Goal: Task Accomplishment & Management: Complete application form

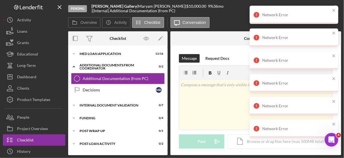
scroll to position [312, 0]
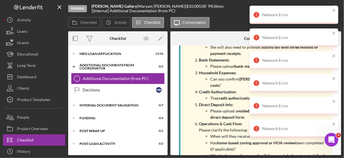
click at [336, 8] on div "Network Error" at bounding box center [294, 15] width 89 height 18
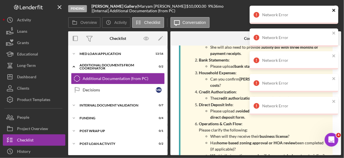
click at [333, 12] on icon "close" at bounding box center [334, 10] width 4 height 5
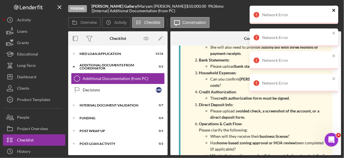
click at [333, 10] on icon "close" at bounding box center [333, 10] width 3 height 3
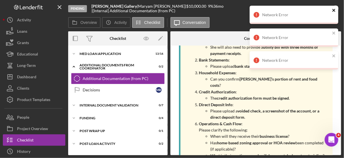
click at [335, 11] on icon "close" at bounding box center [334, 10] width 4 height 5
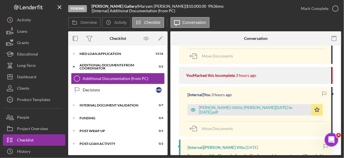
scroll to position [147, 0]
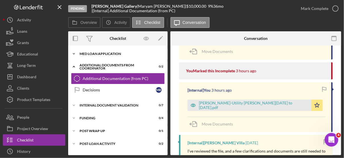
click at [113, 52] on div "MED Loan Application" at bounding box center [120, 53] width 81 height 3
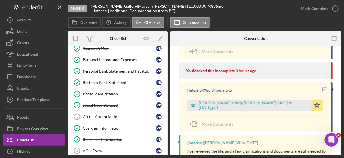
scroll to position [74, 0]
click at [115, 114] on div "Credit Authorization" at bounding box center [119, 116] width 73 height 5
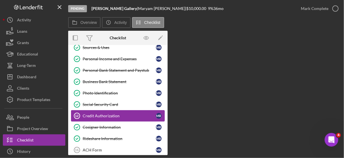
click at [106, 113] on div "Credit Authorization" at bounding box center [119, 115] width 73 height 5
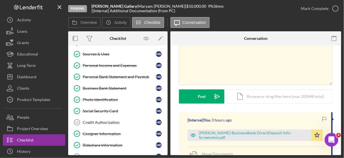
scroll to position [70, 0]
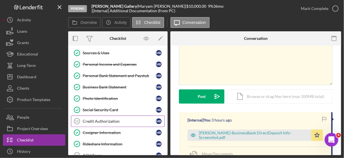
click at [110, 121] on link "Credit Authorization 12 Credit Authorization M R" at bounding box center [118, 120] width 94 height 11
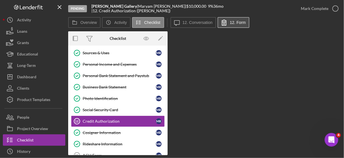
click at [242, 21] on label "12. Form" at bounding box center [238, 22] width 16 height 5
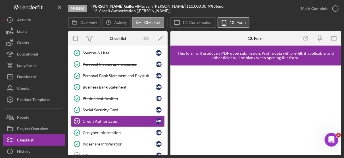
click at [242, 21] on label "12. Form" at bounding box center [238, 22] width 16 height 5
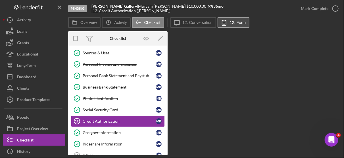
click at [239, 20] on button "12. Form" at bounding box center [234, 22] width 32 height 11
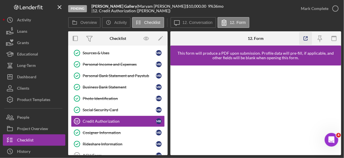
click at [308, 40] on icon "button" at bounding box center [305, 38] width 13 height 13
click at [337, 7] on icon "button" at bounding box center [335, 8] width 14 height 14
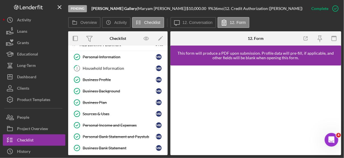
scroll to position [9, 0]
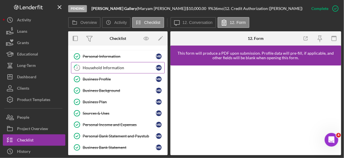
click at [89, 66] on div "Household Information" at bounding box center [119, 67] width 73 height 5
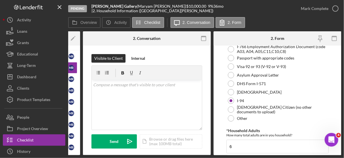
scroll to position [174, 0]
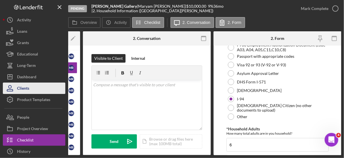
click at [61, 87] on button "Clients" at bounding box center [34, 87] width 62 height 11
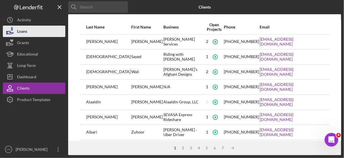
click at [26, 29] on div "Loans" at bounding box center [22, 32] width 10 height 13
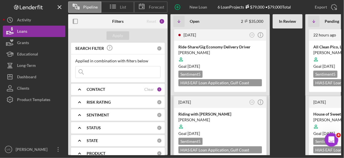
click at [200, 141] on div "Sentiment 5" at bounding box center [190, 140] width 24 height 7
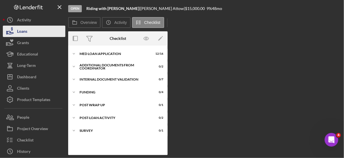
click at [28, 34] on button "Loans" at bounding box center [34, 31] width 62 height 11
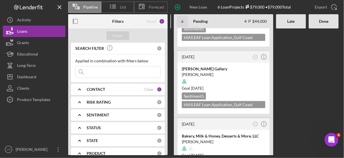
scroll to position [122, 0]
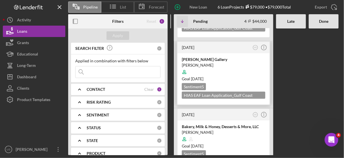
click at [254, 71] on div at bounding box center [223, 71] width 83 height 11
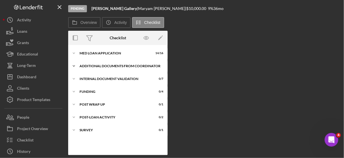
click at [102, 64] on div "Additional Documents from Coordinator" at bounding box center [120, 65] width 81 height 3
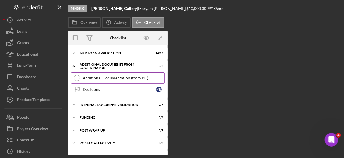
click at [97, 76] on div "Additional Documentation (from PC)" at bounding box center [124, 78] width 82 height 5
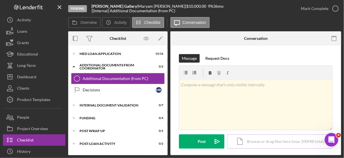
click at [271, 142] on div "Icon/Document Browse or drag files here (max 100MB total) Tap to choose files o…" at bounding box center [279, 141] width 105 height 14
click at [256, 142] on div "Icon/Document Browse or drag files here (max 100MB total) Tap to choose files o…" at bounding box center [279, 141] width 105 height 14
click at [281, 141] on div "Icon/Document Browse or drag files here (max 100MB total) Tap to choose files o…" at bounding box center [279, 141] width 105 height 14
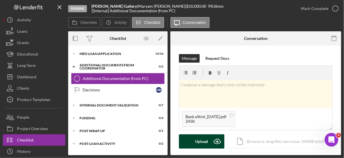
click at [206, 140] on div "Upload" at bounding box center [201, 141] width 13 height 14
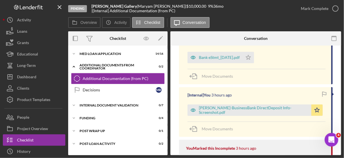
scroll to position [118, 0]
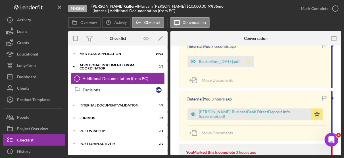
click at [254, 60] on icon "Icon/Star" at bounding box center [248, 61] width 11 height 11
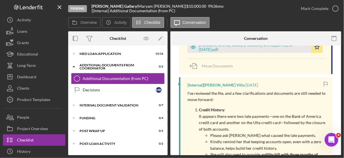
scroll to position [258, 0]
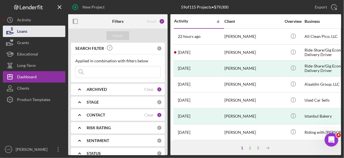
click at [25, 32] on div "Loans" at bounding box center [22, 32] width 10 height 13
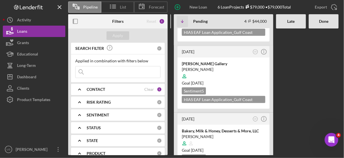
scroll to position [117, 0]
click at [247, 73] on div at bounding box center [223, 76] width 83 height 11
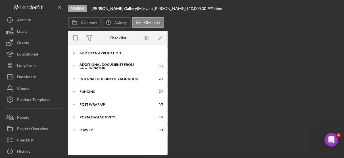
click at [112, 51] on div "Icon/Expander MED Loan Application 14 / 16" at bounding box center [117, 52] width 99 height 11
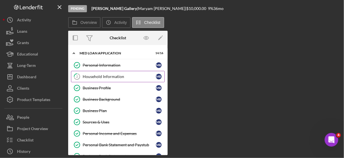
click at [110, 75] on div "Household Information" at bounding box center [119, 76] width 73 height 5
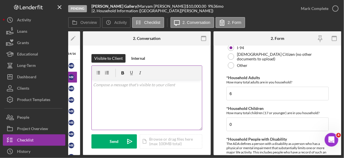
scroll to position [222, 0]
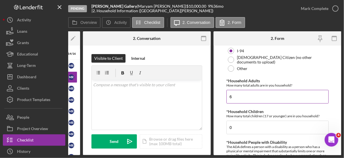
click at [239, 96] on input "6" at bounding box center [277, 97] width 102 height 14
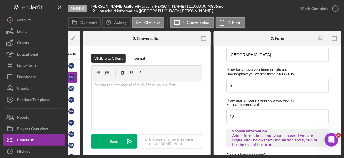
scroll to position [408, 0]
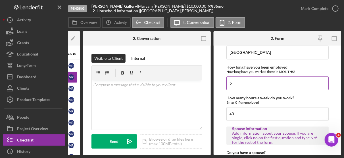
type input "3"
click at [241, 82] on input "5" at bounding box center [277, 83] width 102 height 14
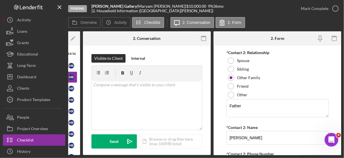
scroll to position [789, 0]
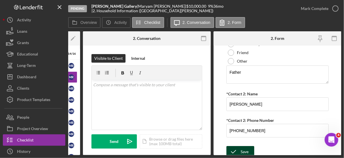
click at [247, 146] on div "Save" at bounding box center [245, 151] width 8 height 11
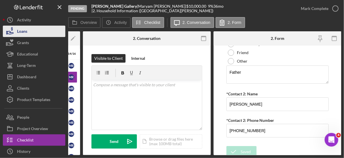
click at [26, 31] on div "Loans" at bounding box center [22, 32] width 10 height 13
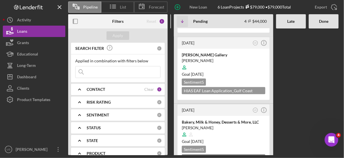
scroll to position [145, 0]
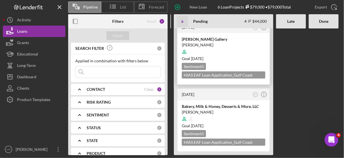
click at [248, 56] on div "Goal [DATE]" at bounding box center [223, 59] width 83 height 6
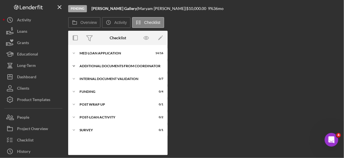
click at [105, 65] on div "Additional Documents from Coordinator" at bounding box center [120, 65] width 81 height 3
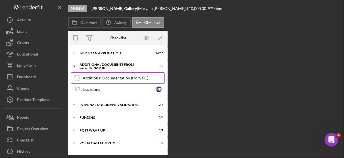
click at [110, 77] on div "Additional Documentation (from PC)" at bounding box center [124, 78] width 82 height 5
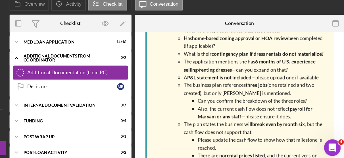
scroll to position [458, 0]
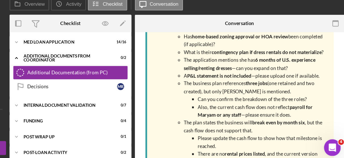
click at [314, 103] on p "Also, the current cash flow does not reflect payroll for Maryam or any staff —p…" at bounding box center [273, 109] width 105 height 13
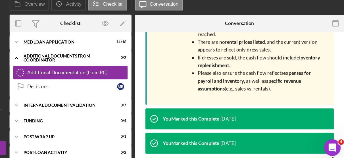
scroll to position [550, 0]
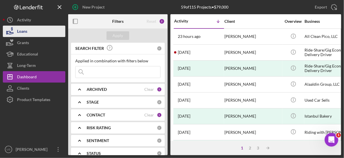
click at [29, 30] on button "Loans" at bounding box center [34, 31] width 62 height 11
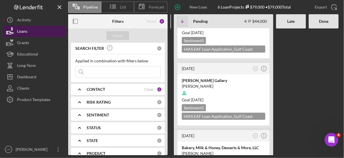
scroll to position [101, 0]
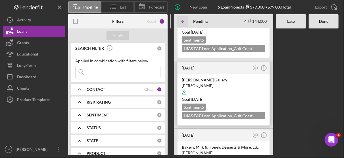
click at [246, 91] on div at bounding box center [223, 92] width 83 height 11
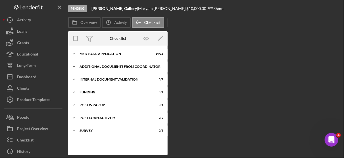
click at [104, 65] on div "Additional Documents from Coordinator" at bounding box center [120, 66] width 81 height 3
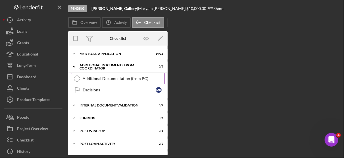
drag, startPoint x: 111, startPoint y: 77, endPoint x: 104, endPoint y: 79, distance: 6.8
click at [104, 79] on div "Additional Documentation (from PC)" at bounding box center [124, 78] width 82 height 5
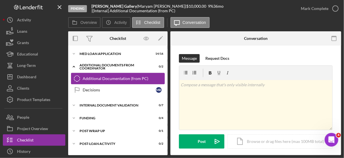
click at [104, 79] on div "Additional Documentation (from PC)" at bounding box center [124, 78] width 82 height 5
click at [261, 139] on div "Icon/Document Browse or drag files here (max 100MB total) Tap to choose files o…" at bounding box center [279, 141] width 105 height 14
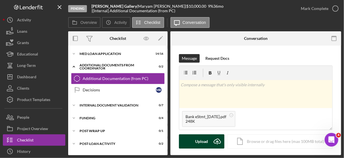
click at [212, 139] on icon "Icon/Upload" at bounding box center [217, 141] width 14 height 14
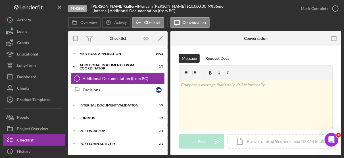
drag, startPoint x: 341, startPoint y: 49, endPoint x: 343, endPoint y: 66, distance: 17.4
click at [343, 66] on div "Pending Jasmin Bridal Gallery | Maryam Rahmani | $10,000.00 9 % 36 mo | [Intern…" at bounding box center [172, 79] width 344 height 158
click at [341, 96] on div "Additional Documentation (from PC) Additional Documentation (from PC) Message R…" at bounding box center [255, 99] width 171 height 109
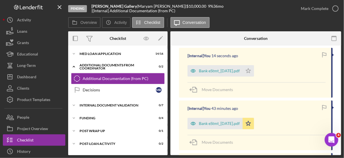
scroll to position [110, 0]
click at [251, 72] on polygon "button" at bounding box center [248, 70] width 5 height 5
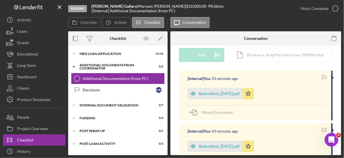
scroll to position [85, 0]
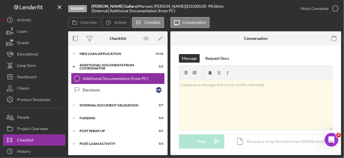
drag, startPoint x: 341, startPoint y: 55, endPoint x: 342, endPoint y: 69, distance: 14.5
click at [342, 69] on div "Pending Jasmin Bridal Gallery | Maryam Rahmani | $10,000.00 9 % 36 mo | [Intern…" at bounding box center [172, 79] width 344 height 158
drag, startPoint x: 339, startPoint y: 50, endPoint x: 342, endPoint y: 79, distance: 28.5
click at [342, 79] on div "Pending Jasmin Bridal Gallery | Maryam Rahmani | $10,000.00 9 % 36 mo | [Intern…" at bounding box center [172, 79] width 344 height 158
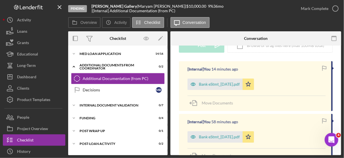
click at [342, 97] on div "Pending Jasmin Bridal Gallery | Maryam Rahmani | $10,000.00 9 % 36 mo | [Intern…" at bounding box center [172, 79] width 344 height 158
drag, startPoint x: 339, startPoint y: 83, endPoint x: 335, endPoint y: 95, distance: 12.5
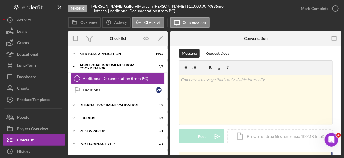
scroll to position [3, 0]
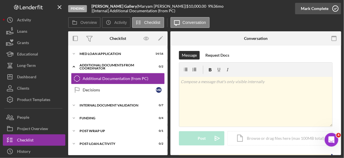
click at [335, 9] on icon "button" at bounding box center [335, 8] width 14 height 14
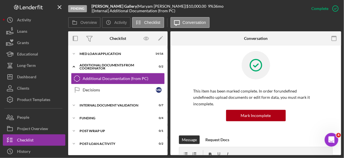
scroll to position [81, 0]
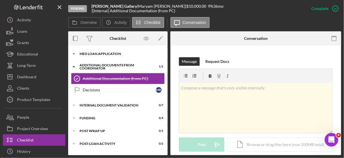
click at [105, 53] on div "MED Loan Application" at bounding box center [120, 53] width 81 height 3
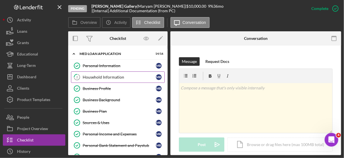
click at [103, 77] on div "Household Information" at bounding box center [119, 77] width 73 height 5
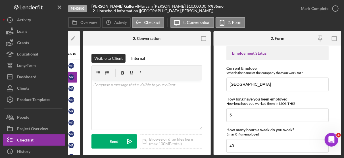
scroll to position [390, 0]
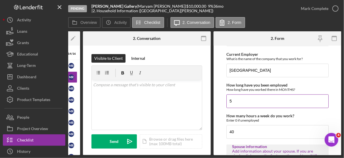
click at [244, 95] on input "5" at bounding box center [277, 101] width 102 height 14
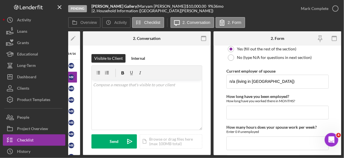
scroll to position [514, 0]
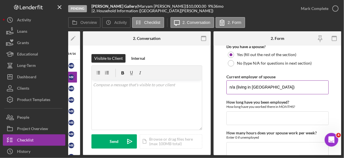
type input "7"
click at [234, 85] on input "n/a (living in [GEOGRAPHIC_DATA])" at bounding box center [277, 87] width 102 height 14
click at [296, 83] on input "N/A - Spouse Living in Afghanistan)" at bounding box center [277, 87] width 102 height 14
click at [239, 85] on input "N/A - Spouse Living in Afghanistan" at bounding box center [277, 87] width 102 height 14
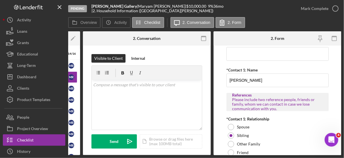
scroll to position [622, 0]
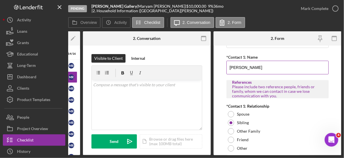
type input "N/A - (Spouse Living in Afghanistan)"
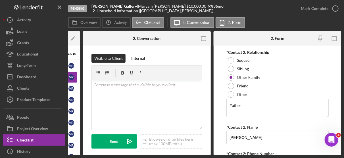
scroll to position [789, 0]
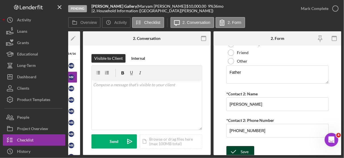
type input "Qais Rahmani"
click at [243, 147] on div "Save" at bounding box center [245, 151] width 8 height 11
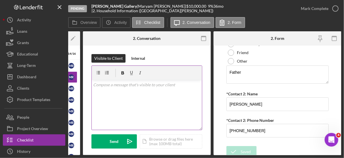
scroll to position [0, 0]
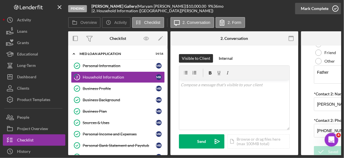
click at [334, 5] on icon "button" at bounding box center [335, 8] width 14 height 14
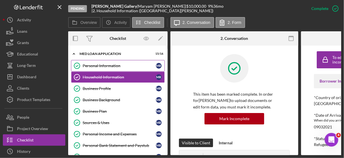
click at [112, 66] on div "Personal Information" at bounding box center [119, 65] width 73 height 5
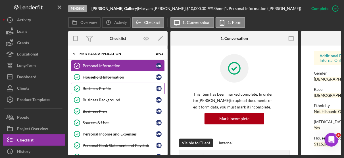
click at [103, 87] on div "Business Profile" at bounding box center [119, 88] width 73 height 5
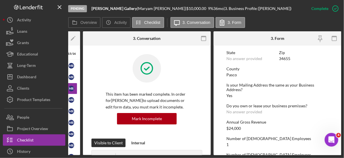
scroll to position [273, 0]
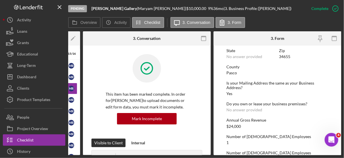
click at [250, 126] on div "Annual Gross Revenue $24,000" at bounding box center [277, 123] width 102 height 11
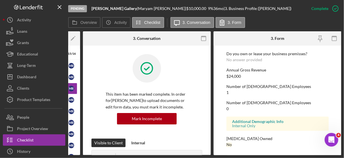
scroll to position [325, 0]
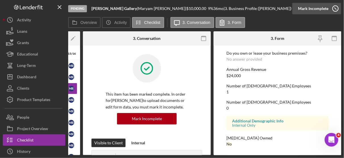
click at [336, 9] on icon "button" at bounding box center [335, 8] width 14 height 14
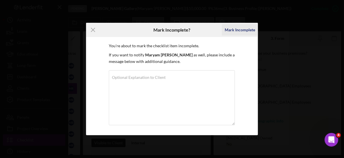
click at [245, 30] on div "Mark Incomplete" at bounding box center [240, 29] width 30 height 11
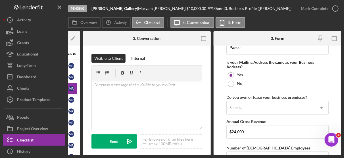
scroll to position [430, 0]
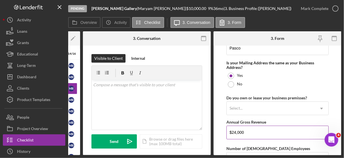
click at [256, 129] on input "$24,000" at bounding box center [277, 132] width 102 height 14
type input "$2"
type input "$0"
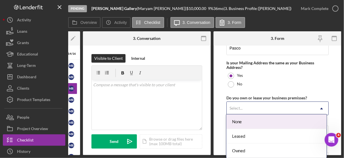
click at [323, 104] on icon "Icon/Dropdown Arrow" at bounding box center [322, 108] width 14 height 14
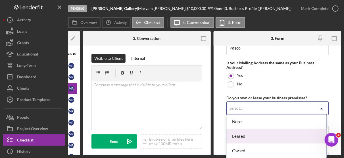
click at [243, 133] on div "Leased" at bounding box center [276, 136] width 100 height 14
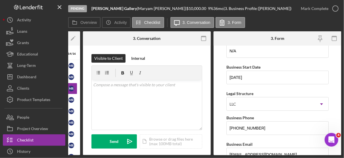
scroll to position [35, 0]
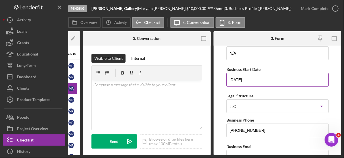
click at [255, 78] on input "06/13/2025" at bounding box center [277, 80] width 102 height 14
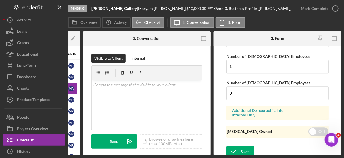
scroll to position [523, 0]
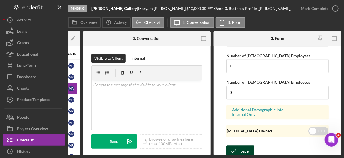
click at [245, 147] on div "Save" at bounding box center [245, 150] width 8 height 11
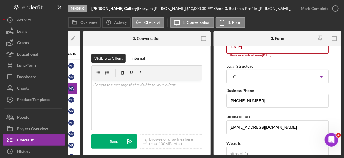
scroll to position [55, 0]
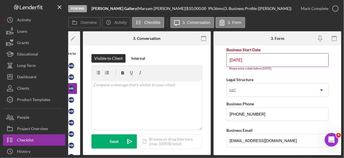
click at [254, 59] on input "09/01/2025" at bounding box center [277, 60] width 102 height 14
click at [224, 70] on form "Business Name Jasmin Bridal Gallery DBA N/A Business Start Date 09/01/2025 Plea…" at bounding box center [278, 99] width 128 height 109
click at [252, 60] on input "09/01/2025" at bounding box center [277, 60] width 102 height 14
type input "0m/dd/yyyy"
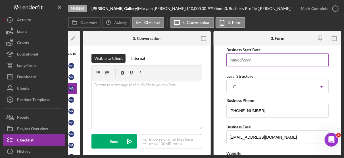
type input "0m/dd/yyyy"
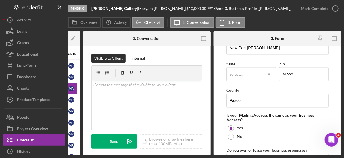
scroll to position [363, 0]
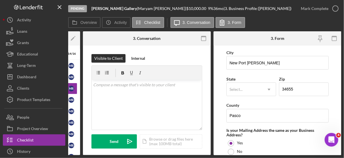
type input "06/30/2025"
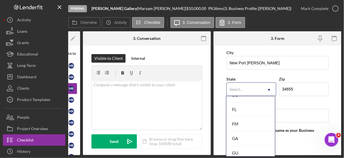
scroll to position [225, 0]
click at [236, 109] on div "FL" at bounding box center [250, 110] width 49 height 14
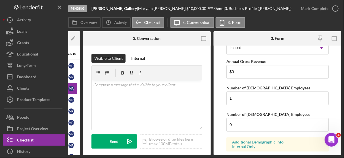
scroll to position [523, 0]
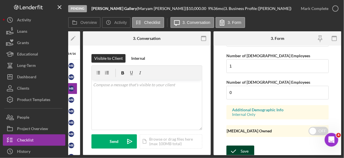
click at [243, 147] on div "Save" at bounding box center [245, 150] width 8 height 11
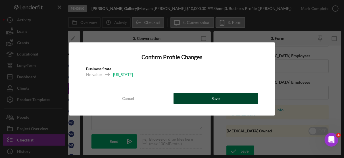
click at [224, 103] on button "Save" at bounding box center [215, 98] width 85 height 11
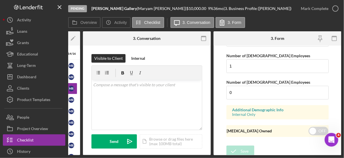
scroll to position [0, 0]
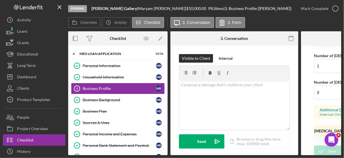
drag, startPoint x: 336, startPoint y: 6, endPoint x: 300, endPoint y: 110, distance: 110.6
click at [300, 110] on div "Pending Jasmin Bridal Gallery | Maryam Rahmani | $10,000.00 9 % 36 mo | 3. Busi…" at bounding box center [204, 77] width 273 height 155
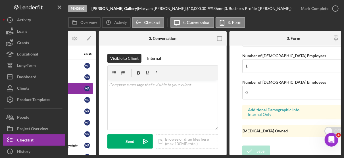
scroll to position [0, 87]
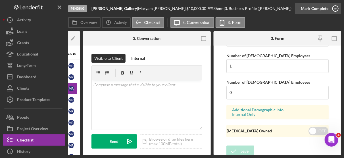
click at [335, 10] on icon "button" at bounding box center [335, 8] width 14 height 14
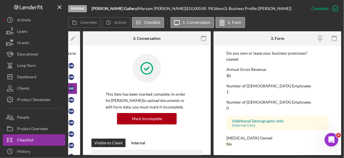
scroll to position [0, 0]
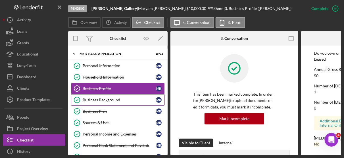
click at [115, 99] on div "Business Background" at bounding box center [119, 99] width 73 height 5
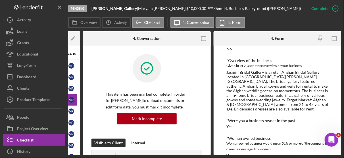
scroll to position [86, 0]
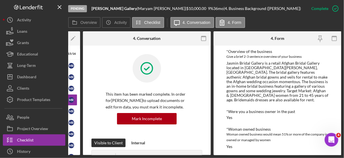
click at [269, 63] on div "Jasmin Bridal Gallery is a retail Afghan Bridal Gallery located in New Port Ric…" at bounding box center [277, 81] width 102 height 41
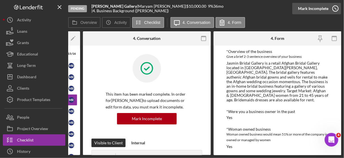
click at [336, 7] on icon "button" at bounding box center [335, 8] width 14 height 14
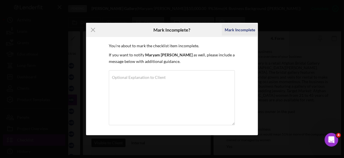
click at [240, 31] on div "Mark Incomplete" at bounding box center [240, 29] width 30 height 11
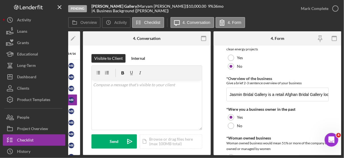
scroll to position [66, 0]
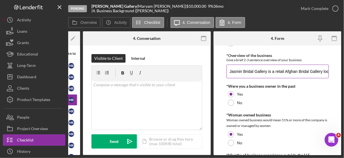
click at [275, 71] on input "Jasmin Bridal Gallery is a retail Afghan Bridal Gallery located in New Port Ric…" at bounding box center [277, 71] width 102 height 14
drag, startPoint x: 229, startPoint y: 71, endPoint x: 344, endPoint y: 60, distance: 116.1
click at [344, 60] on html "Pending Jasmin Bridal Gallery | Maryam Rahmani | $10,000.00 9 % 36 mo | 4. Busi…" at bounding box center [172, 79] width 344 height 158
type input "Jasmin Bridal Gallery is a start-up retail Afghan Bridal Gallery located in New…"
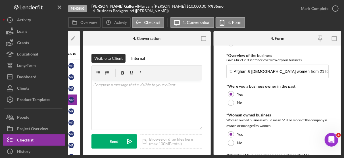
scroll to position [0, 0]
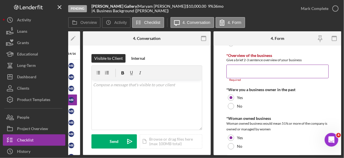
click at [229, 70] on input "*Overview of the business" at bounding box center [277, 71] width 102 height 14
paste input "Jasmin Bridal Gallery is a start-up retail Afghan Bridal Gallery located in New…"
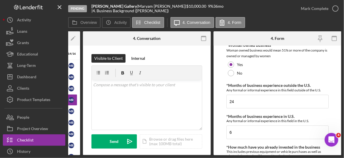
scroll to position [139, 0]
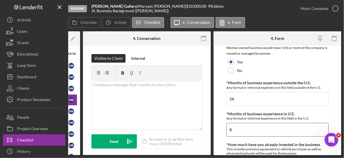
type input "Jasmin Bridal Gallery is a start-up retail Afghan Bridal Gallery located in New…"
click at [238, 129] on input "6" at bounding box center [277, 130] width 102 height 14
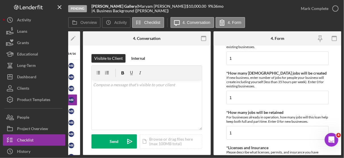
scroll to position [285, 0]
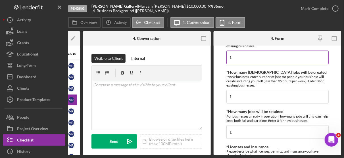
click at [237, 55] on input "1" at bounding box center [277, 58] width 102 height 14
type input "0"
click at [241, 129] on input "1" at bounding box center [277, 132] width 102 height 14
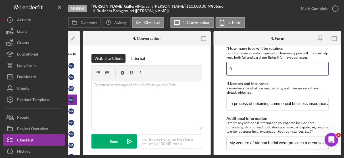
scroll to position [363, 0]
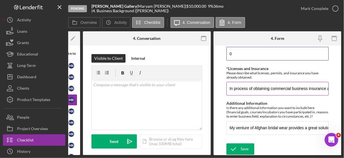
type input "0"
drag, startPoint x: 229, startPoint y: 85, endPoint x: 344, endPoint y: 85, distance: 115.6
click at [344, 85] on html "Pending Jasmin Bridal Gallery | Maryam Rahmani | $10,000.00 9 % 36 mo | 4. Busi…" at bounding box center [172, 79] width 344 height 158
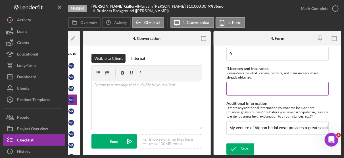
scroll to position [0, 0]
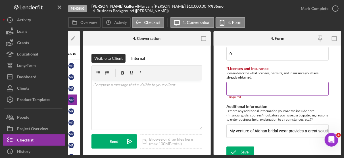
click at [231, 85] on input "*Licenses and Insurance" at bounding box center [277, 89] width 102 height 14
paste input "In process of obtaining commercial business insurance and Pasco County tax perm…"
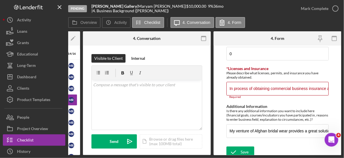
scroll to position [0, 53]
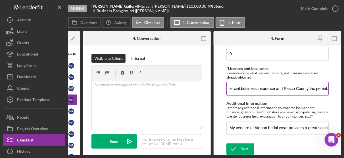
drag, startPoint x: 325, startPoint y: 85, endPoint x: 282, endPoint y: 87, distance: 43.8
click at [282, 87] on input "In process of obtaining commercial business insurance and Pasco County tax perm…" at bounding box center [277, 89] width 102 height 14
click at [282, 87] on input "In process of obtaining commercial business insurance" at bounding box center [277, 89] width 102 height 14
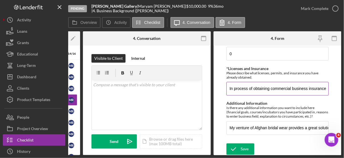
click at [282, 87] on input "In process of obtaining commercial business insurance" at bounding box center [277, 89] width 102 height 14
type input "."
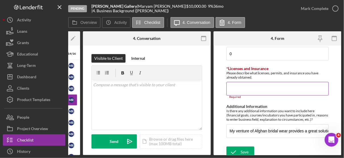
paste input "In process of obtaining commercial business insurance and Pasco County tax perm…"
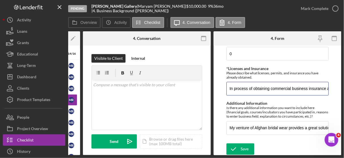
scroll to position [0, 53]
drag, startPoint x: 274, startPoint y: 87, endPoint x: 343, endPoint y: 95, distance: 69.1
click at [343, 95] on div "Pending Jasmin Bridal Gallery | Maryam Rahmani | $10,000.00 9 % 36 mo | 4. Busi…" at bounding box center [172, 79] width 344 height 158
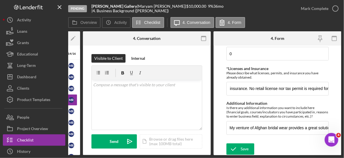
scroll to position [0, 0]
click at [343, 95] on div "Pending Jasmin Bridal Gallery | Maryam Rahmani | $10,000.00 9 % 36 mo | 4. Busi…" at bounding box center [172, 79] width 344 height 158
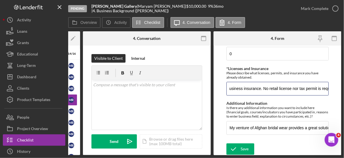
scroll to position [0, 80]
drag, startPoint x: 230, startPoint y: 87, endPoint x: 344, endPoint y: 87, distance: 114.2
click at [344, 87] on html "Pending Jasmin Bridal Gallery | Maryam Rahmani | $10,000.00 9 % 36 mo | 4. Busi…" at bounding box center [172, 79] width 344 height 158
drag, startPoint x: 301, startPoint y: 87, endPoint x: 344, endPoint y: 86, distance: 43.4
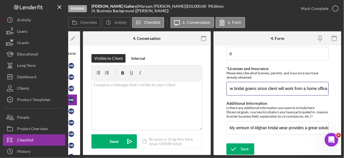
click at [344, 86] on html "Pending Jasmin Bridal Gallery | Maryam Rahmani | $10,000.00 9 % 36 mo | 4. Busi…" at bounding box center [172, 79] width 344 height 158
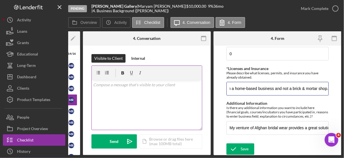
scroll to position [0, 0]
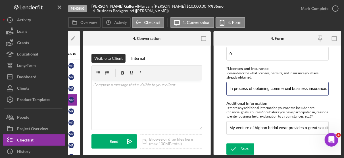
drag, startPoint x: 326, startPoint y: 87, endPoint x: 74, endPoint y: 98, distance: 253.0
click at [74, 98] on div "Overview Internal Workflow Stage Pending Icon/Dropdown Arrow Archive (can unarc…" at bounding box center [204, 93] width 273 height 124
type input "In process of obtaining commercial business insurance. No retail license nor ta…"
click at [274, 86] on input "In process of obtaining commercial business insurance. No retail license nor ta…" at bounding box center [277, 89] width 102 height 14
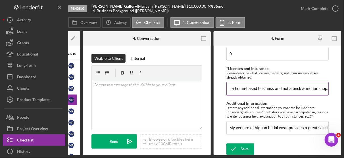
click at [316, 87] on input "In process of obtaining commercial business insurance. No retail license nor ta…" at bounding box center [277, 89] width 102 height 14
click at [322, 91] on input "In process of obtaining commercial business insurance. No retail license nor ta…" at bounding box center [277, 89] width 102 height 14
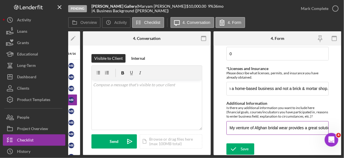
scroll to position [0, 0]
click at [278, 124] on input "My venture of Afghan bridal wear provides a great solution to Afghan women who …" at bounding box center [277, 128] width 102 height 14
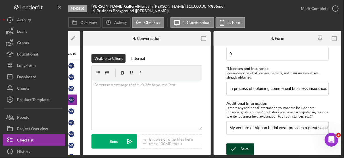
click at [243, 147] on div "Save" at bounding box center [245, 148] width 8 height 11
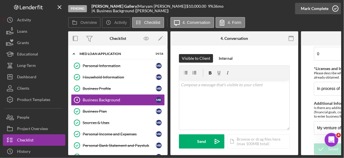
click at [334, 9] on icon "button" at bounding box center [335, 8] width 14 height 14
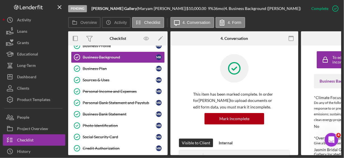
scroll to position [39, 0]
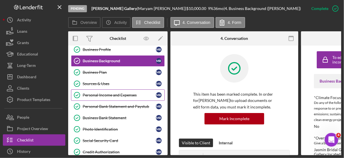
click at [110, 93] on div "Personal Income and Expenses" at bounding box center [119, 95] width 73 height 5
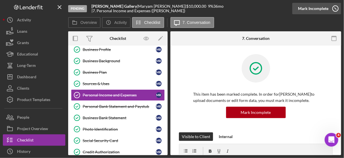
click at [337, 7] on icon "button" at bounding box center [335, 8] width 14 height 14
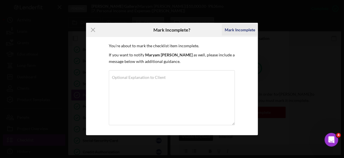
click at [248, 30] on div "Mark Incomplete" at bounding box center [240, 29] width 30 height 11
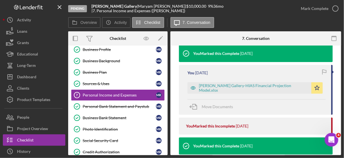
scroll to position [140, 0]
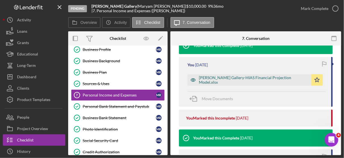
click at [279, 78] on div "Jasmin Bridal Gallery-HIAS Financial Projection Model.xlsx" at bounding box center [254, 79] width 110 height 9
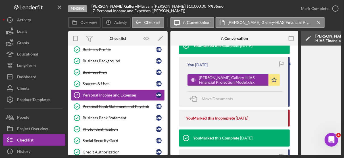
scroll to position [0, 130]
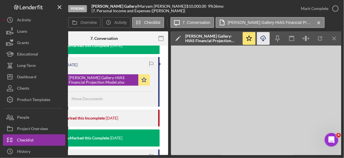
click at [264, 39] on icon "button" at bounding box center [263, 37] width 5 height 3
click at [264, 37] on icon "Icon/Download" at bounding box center [263, 38] width 13 height 13
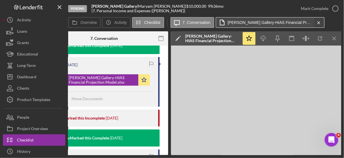
click at [316, 22] on icon "Icon/Menu Close" at bounding box center [319, 23] width 10 height 14
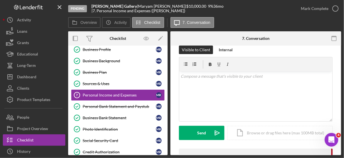
scroll to position [7, 0]
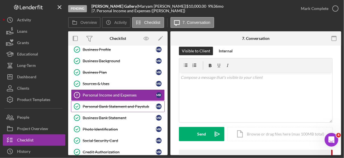
click at [137, 104] on div "Personal Bank Statement and Paystub" at bounding box center [119, 106] width 73 height 5
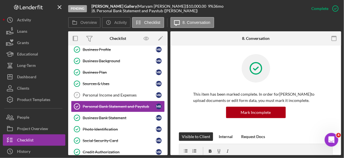
drag, startPoint x: 342, startPoint y: 60, endPoint x: 342, endPoint y: 84, distance: 23.9
click at [342, 84] on div "Pending Jasmin Bridal Gallery | Maryam Rahmani | $10,000.00 9 % 36 mo | 8. Pers…" at bounding box center [172, 79] width 344 height 158
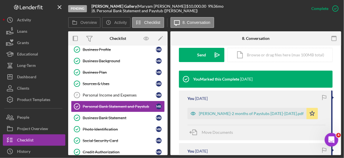
scroll to position [166, 0]
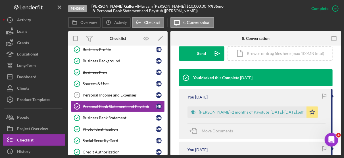
drag, startPoint x: 341, startPoint y: 110, endPoint x: 343, endPoint y: 127, distance: 18.0
click at [343, 127] on div "Pending Jasmin Bridal Gallery | Maryam Rahmani | $10,000.00 9 % 36 mo | 8. Pers…" at bounding box center [172, 79] width 344 height 158
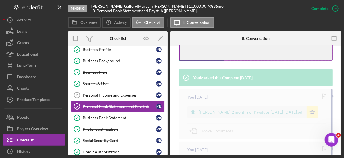
scroll to position [165, 0]
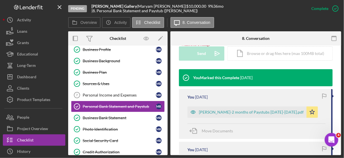
click at [341, 124] on div "Personal Bank Statement and Paystub Personal Bank Statement and Paystub This it…" at bounding box center [255, 99] width 171 height 109
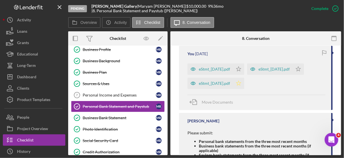
click at [244, 83] on icon "Icon/Star" at bounding box center [238, 83] width 11 height 11
click at [241, 68] on polygon "button" at bounding box center [238, 68] width 5 height 5
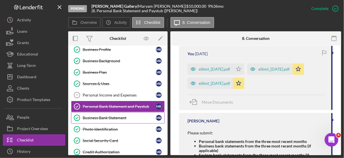
click at [122, 115] on div "Business Bank Statement" at bounding box center [119, 117] width 73 height 5
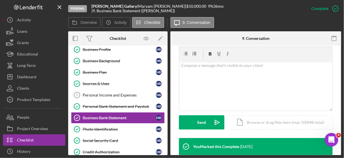
scroll to position [95, 0]
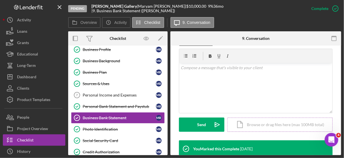
click at [272, 122] on div "Icon/Document Browse or drag files here (max 100MB total) Tap to choose files o…" at bounding box center [279, 124] width 105 height 14
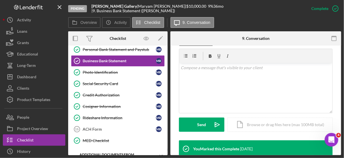
scroll to position [191, 0]
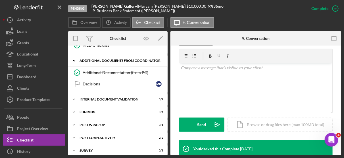
click at [165, 59] on div "Icon/Expander Additional Documents from Coordinator 1 / 2" at bounding box center [117, 61] width 99 height 12
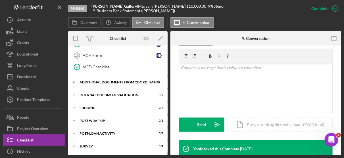
scroll to position [166, 0]
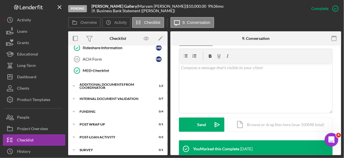
click at [168, 51] on div "Overview Internal Workflow Stage Pending Icon/Dropdown Arrow Archive (can unarc…" at bounding box center [204, 93] width 273 height 124
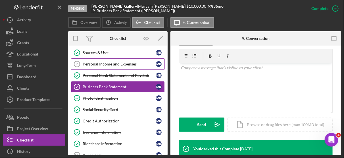
click at [122, 62] on div "Personal Income and Expenses" at bounding box center [119, 64] width 73 height 5
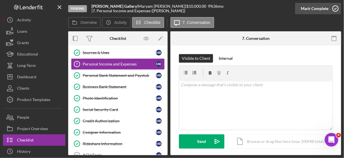
click at [335, 9] on icon "button" at bounding box center [335, 8] width 14 height 14
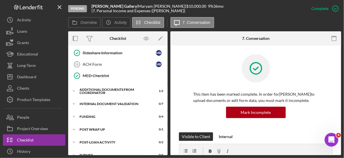
scroll to position [166, 0]
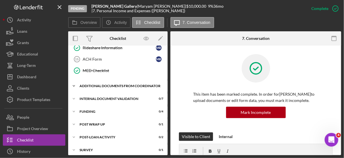
click at [115, 84] on div "Additional Documents from Coordinator" at bounding box center [120, 85] width 81 height 3
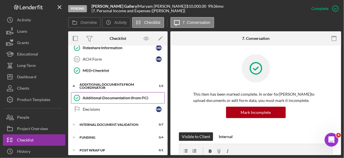
click at [114, 95] on div "Additional Documentation (from PC)" at bounding box center [124, 97] width 82 height 5
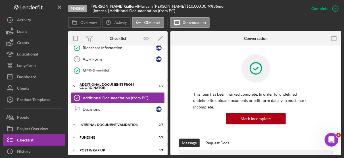
drag, startPoint x: 340, startPoint y: 51, endPoint x: 212, endPoint y: 75, distance: 130.5
click at [212, 75] on div at bounding box center [255, 72] width 125 height 37
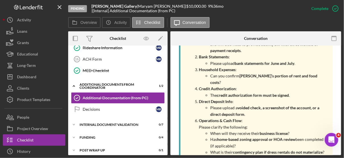
scroll to position [526, 0]
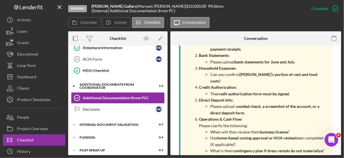
drag, startPoint x: 340, startPoint y: 109, endPoint x: 200, endPoint y: 135, distance: 141.8
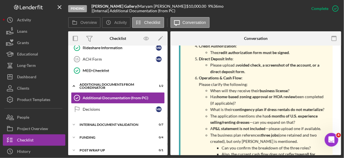
scroll to position [567, 0]
